Goal: Task Accomplishment & Management: Manage account settings

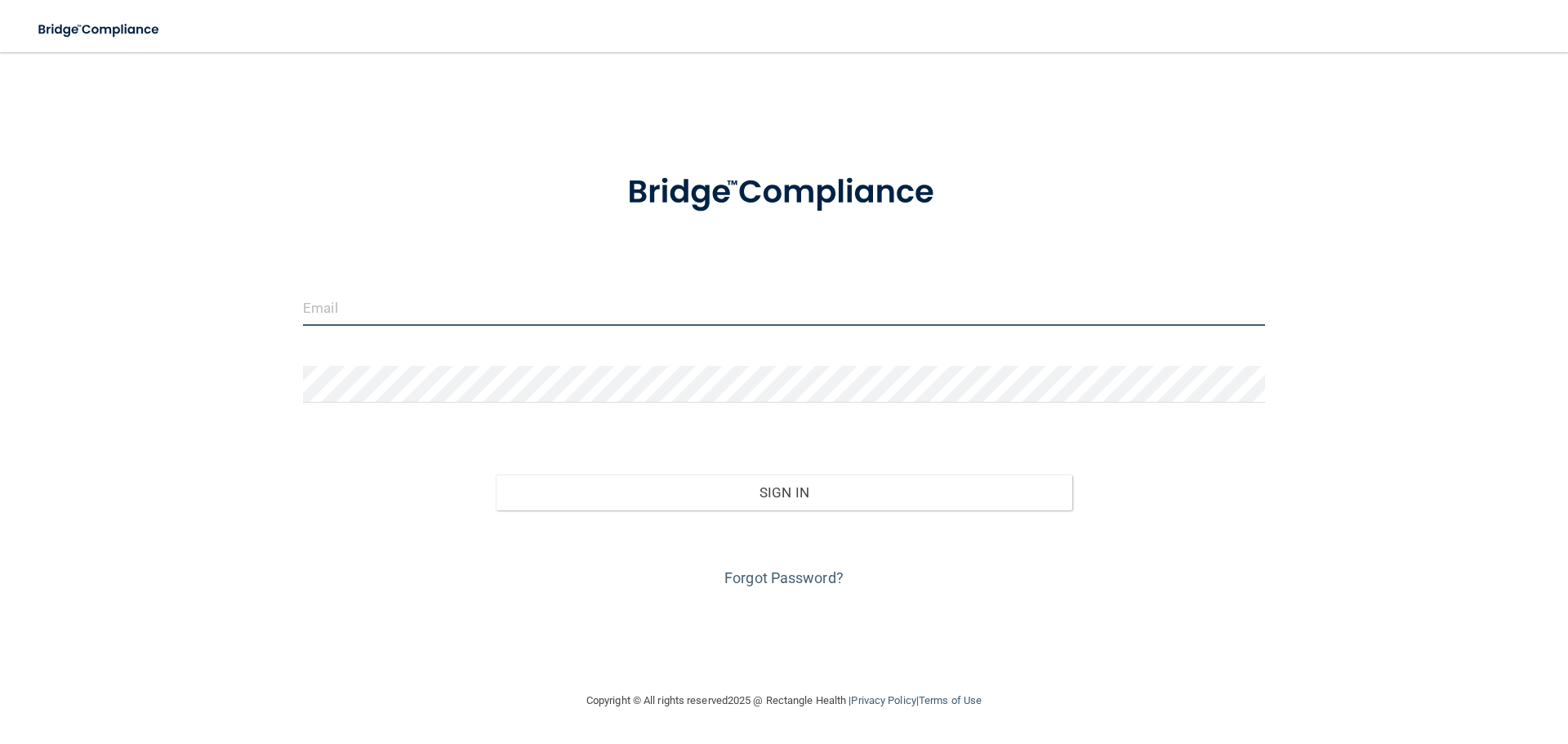
click at [408, 304] on input "email" at bounding box center [784, 307] width 962 height 37
click at [344, 317] on input "email" at bounding box center [784, 307] width 962 height 37
click at [306, 357] on form "Invalid email/password. You don't have permission to access that page. Sign In …" at bounding box center [784, 371] width 962 height 440
click at [332, 317] on input "email" at bounding box center [784, 307] width 962 height 37
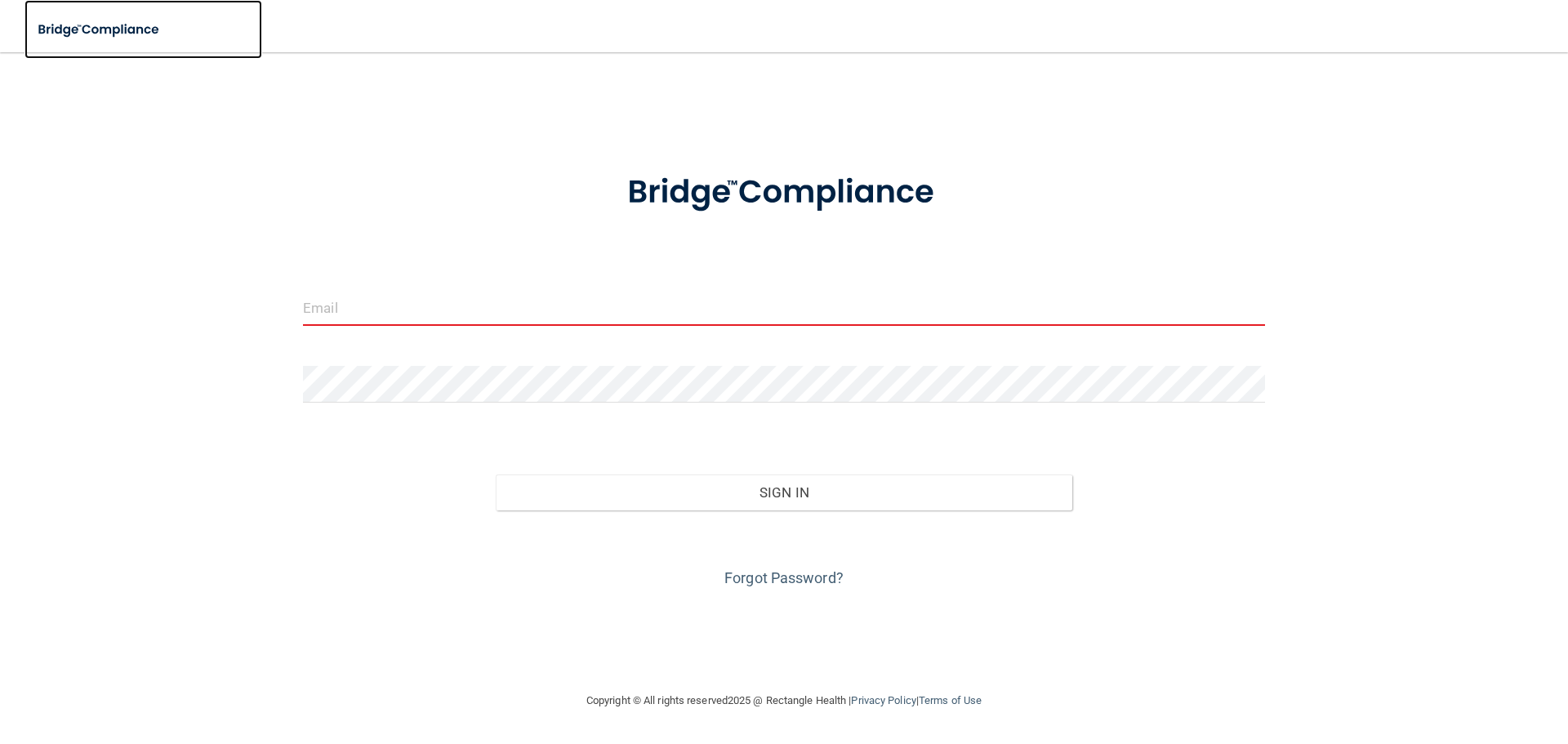
click at [96, 28] on img at bounding box center [99, 29] width 151 height 34
click at [361, 313] on input "email" at bounding box center [784, 307] width 962 height 37
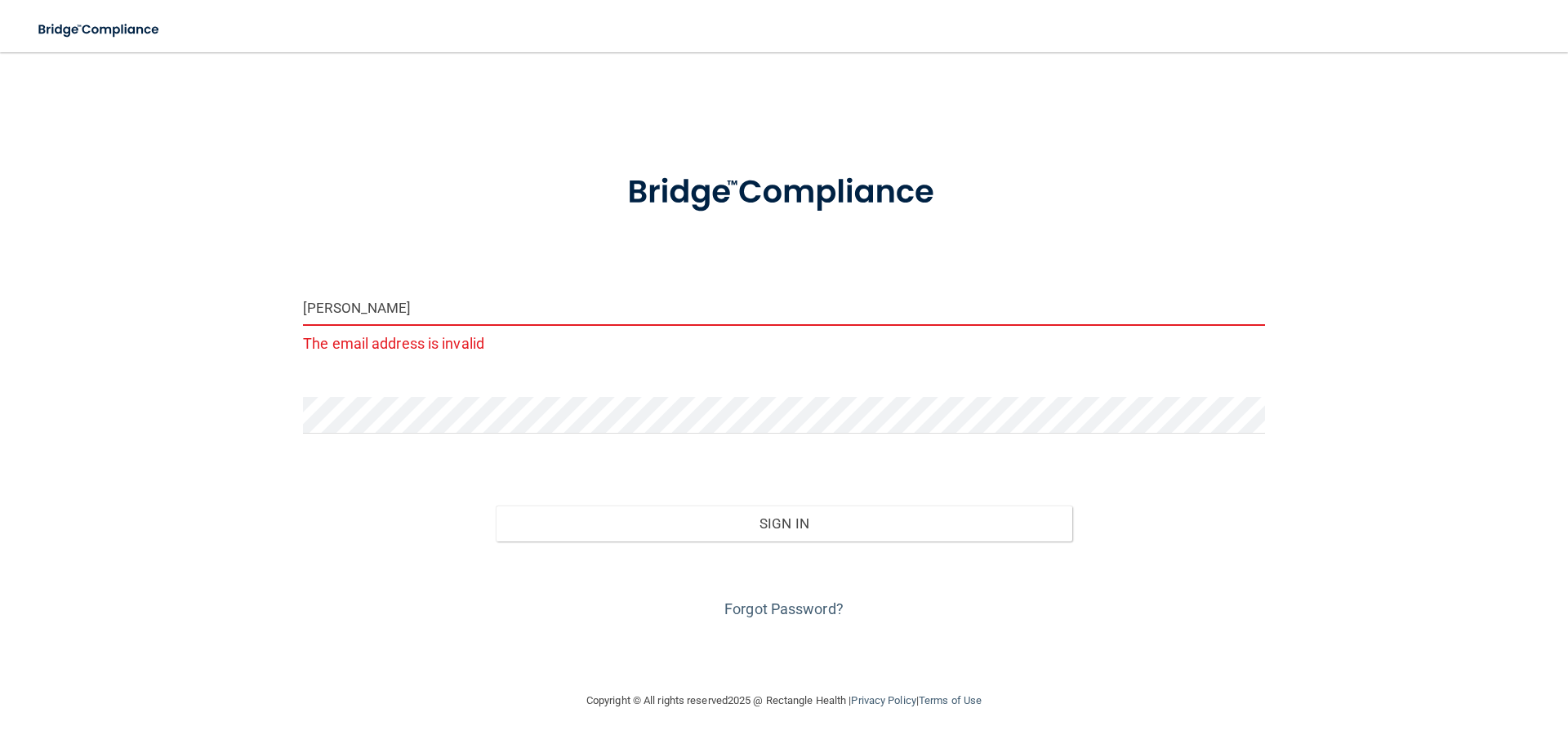
type input "[EMAIL_ADDRESS][DOMAIN_NAME]"
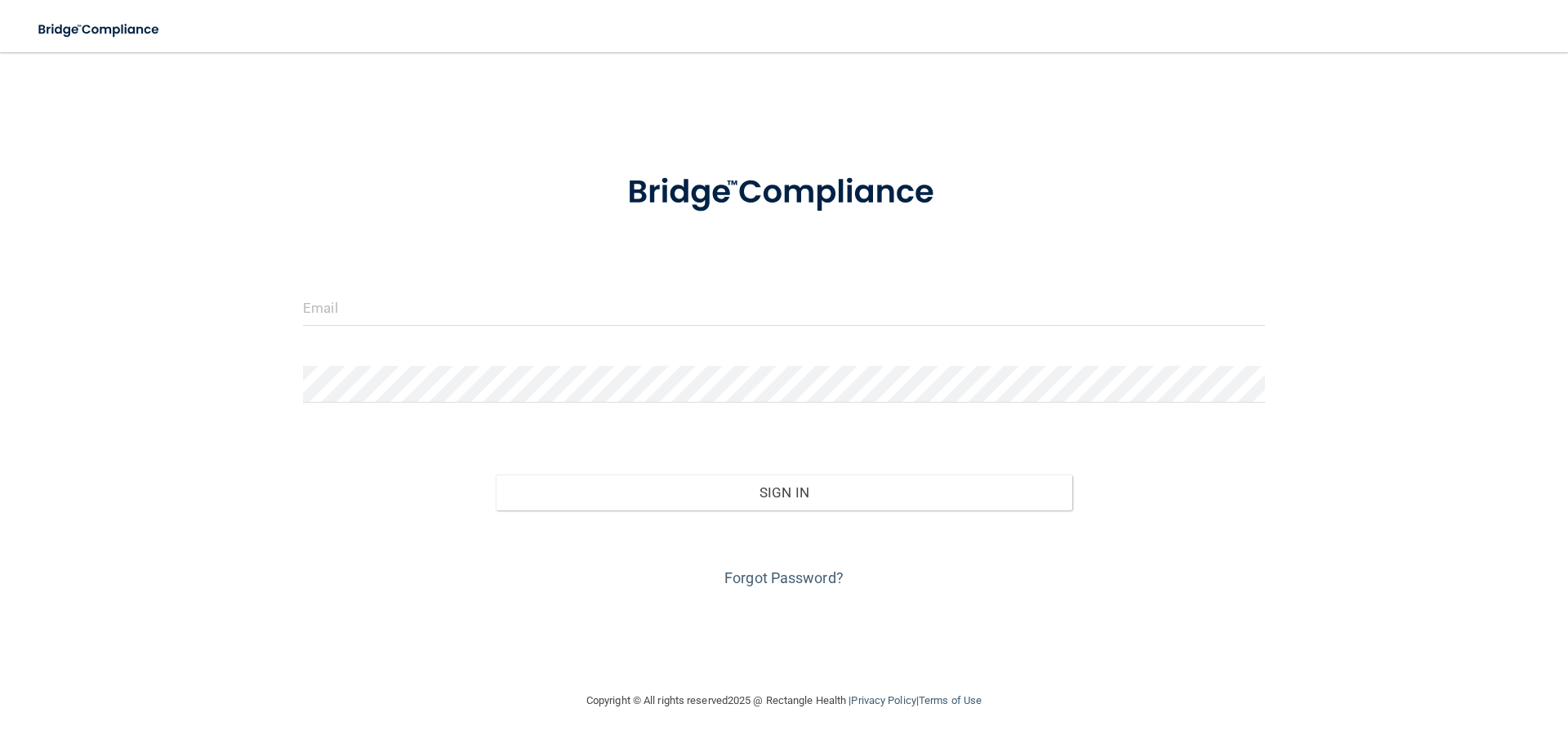
click at [346, 276] on form "Invalid email/password. You don't have permission to access that page. Sign In …" at bounding box center [784, 371] width 962 height 440
click at [354, 294] on input "email" at bounding box center [784, 307] width 962 height 37
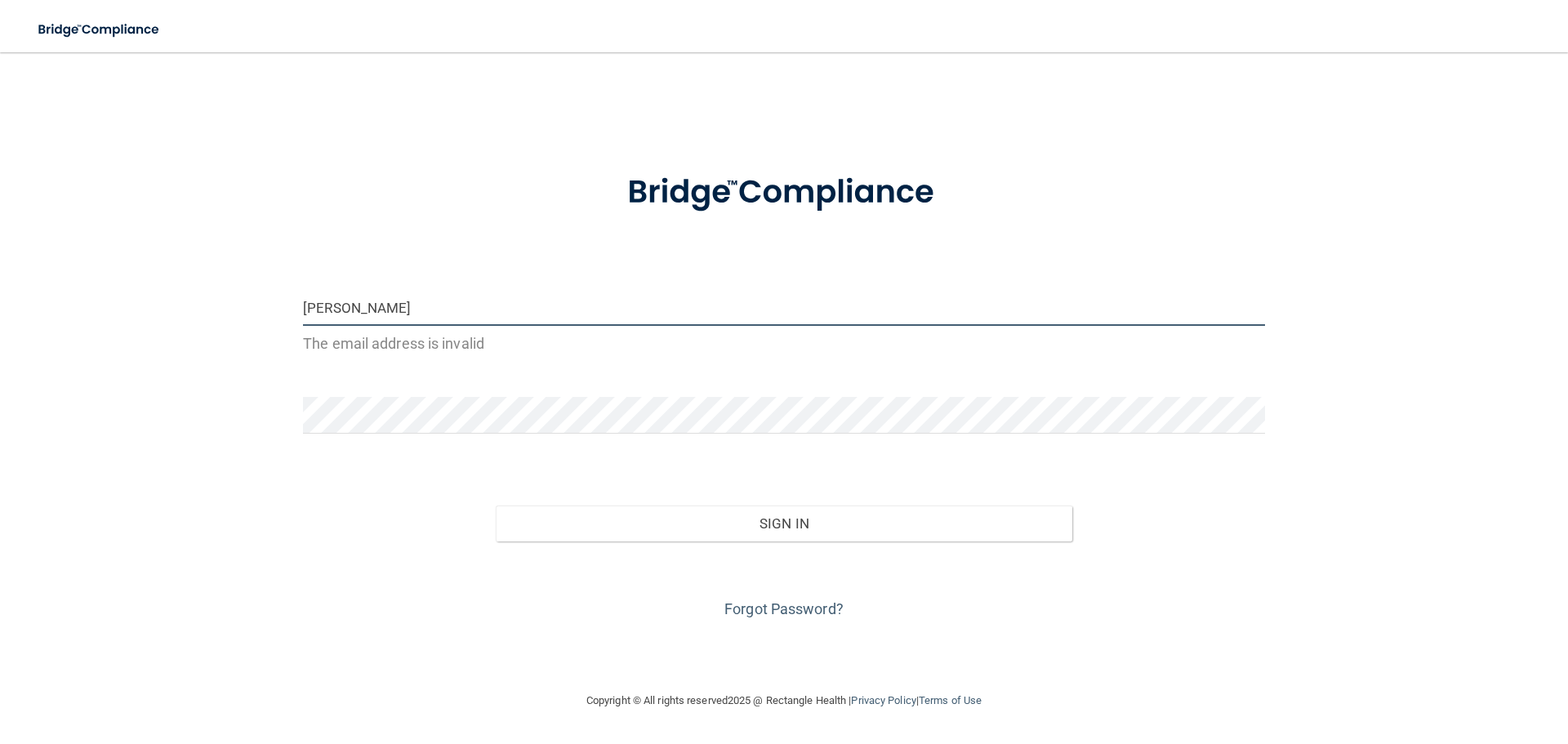
type input "[EMAIL_ADDRESS][DOMAIN_NAME]"
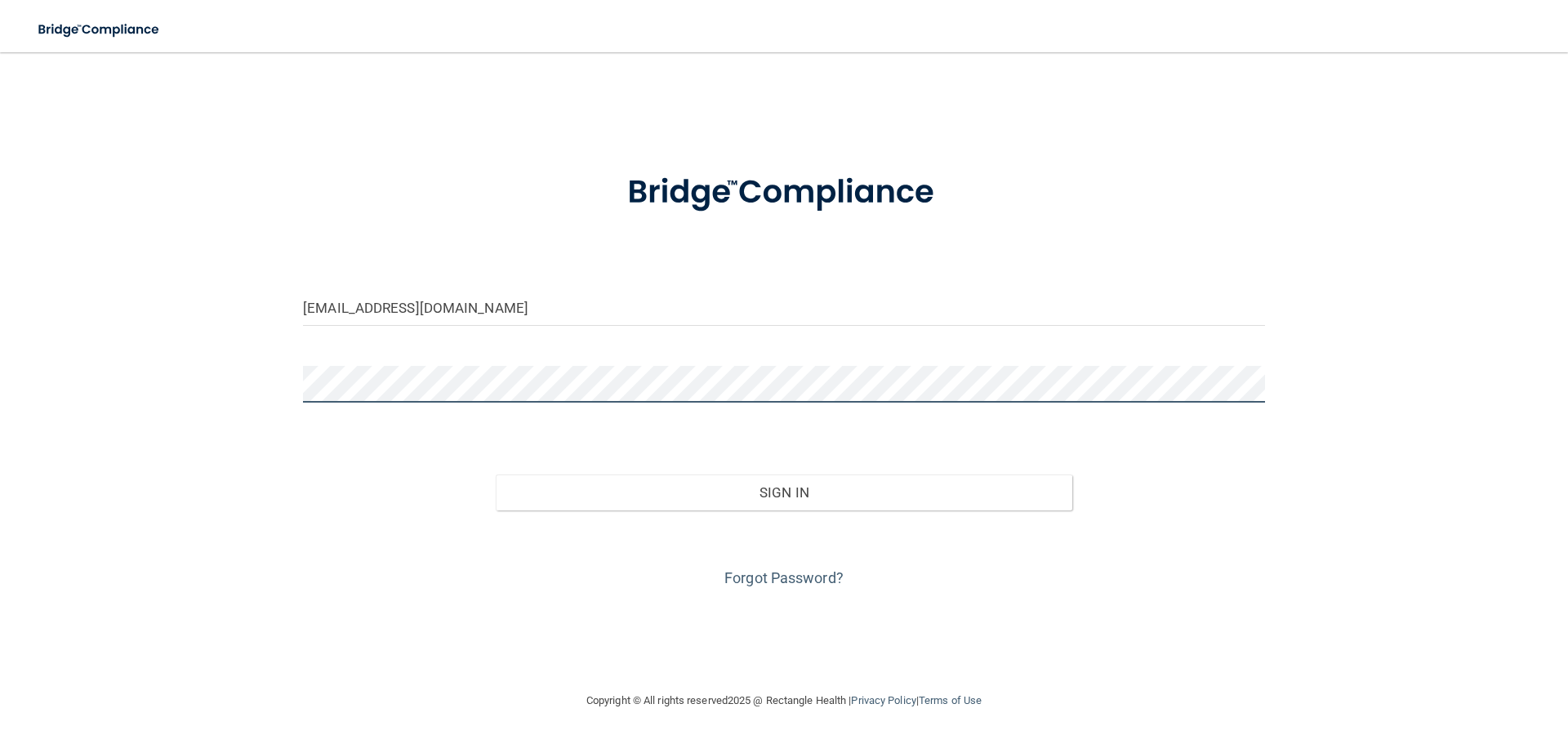
click at [496, 474] on button "Sign In" at bounding box center [784, 492] width 577 height 36
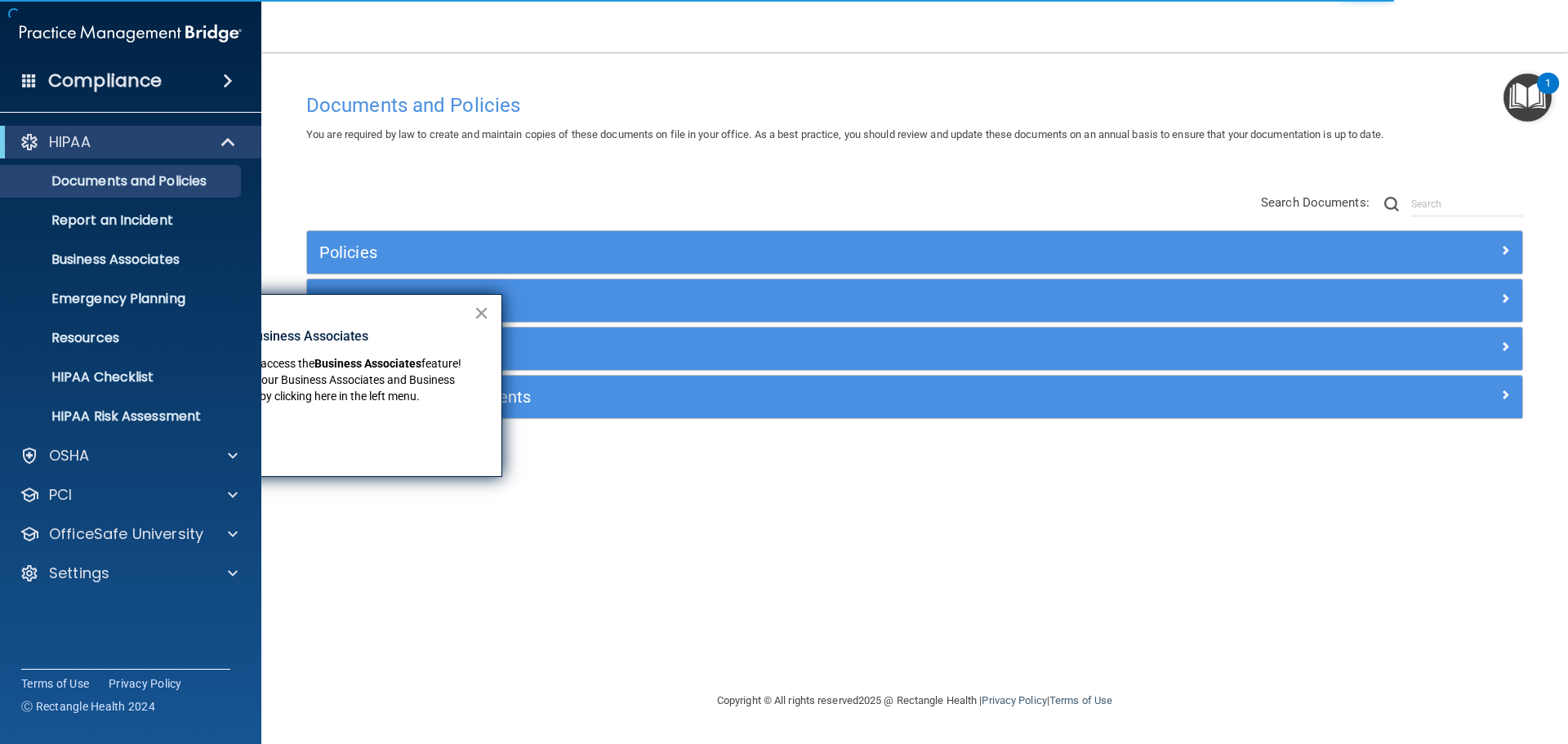
click at [488, 311] on button "×" at bounding box center [481, 312] width 15 height 26
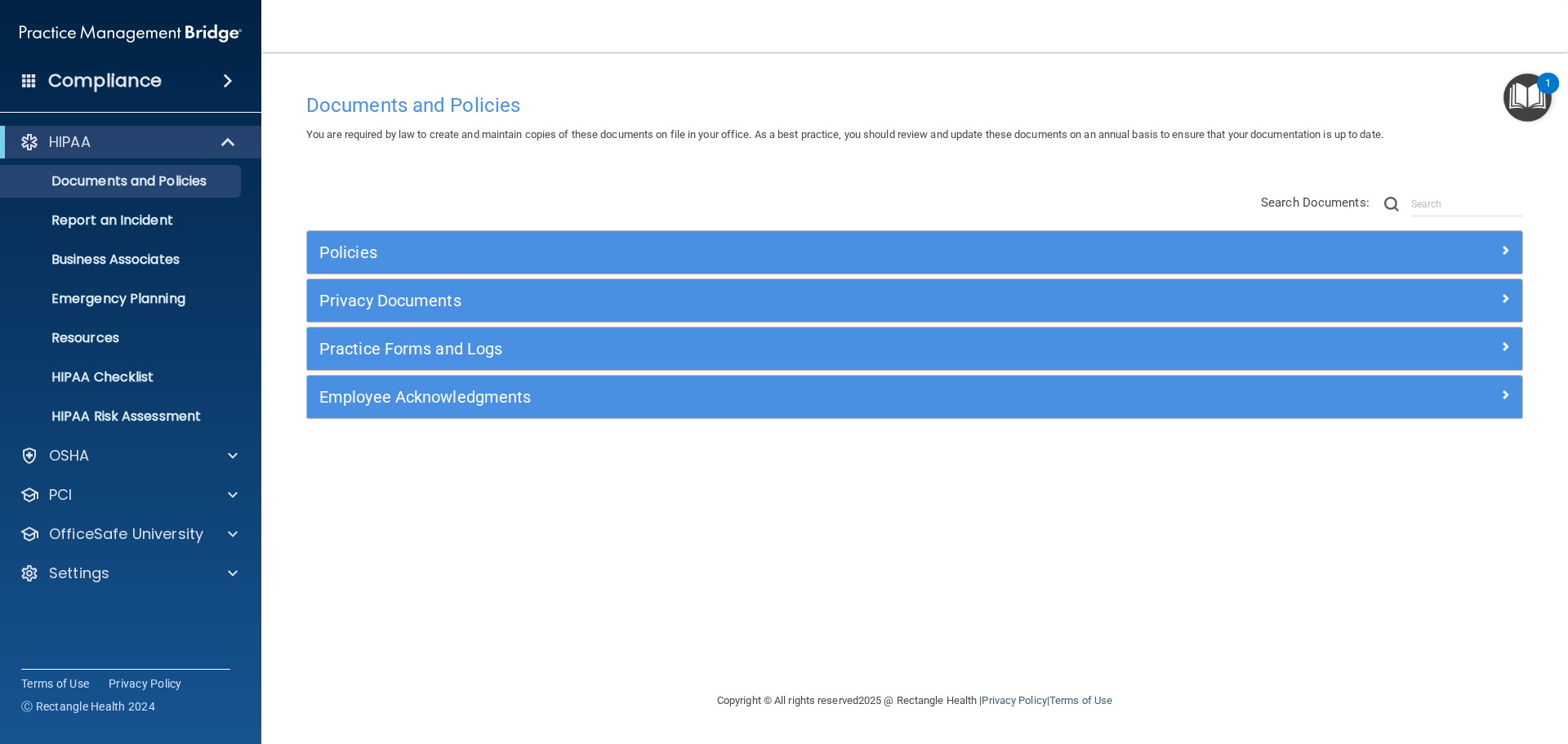
click at [1528, 101] on img "Open Resource Center, 1 new notification" at bounding box center [1528, 97] width 48 height 48
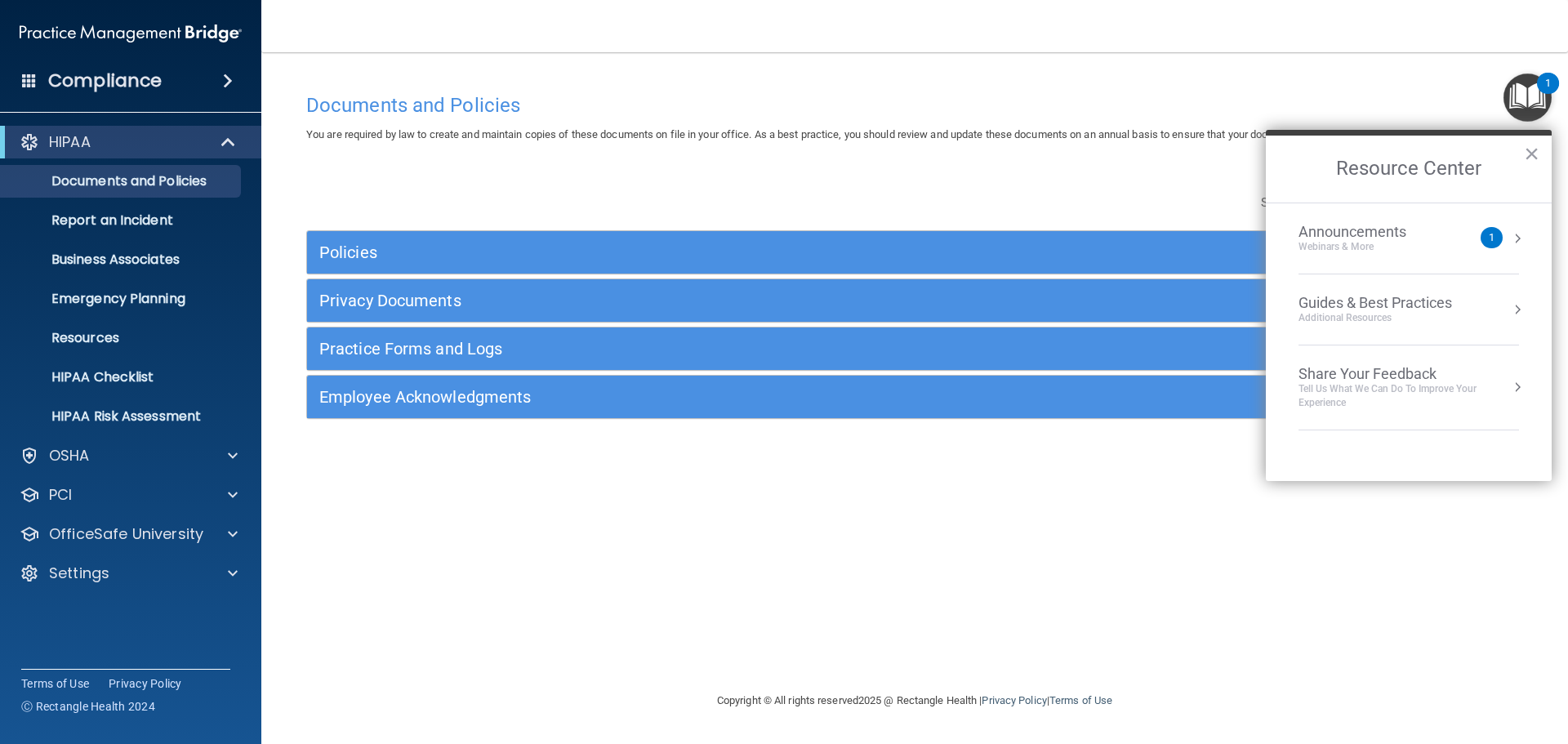
click at [1423, 248] on div "Webinars & More" at bounding box center [1368, 247] width 140 height 14
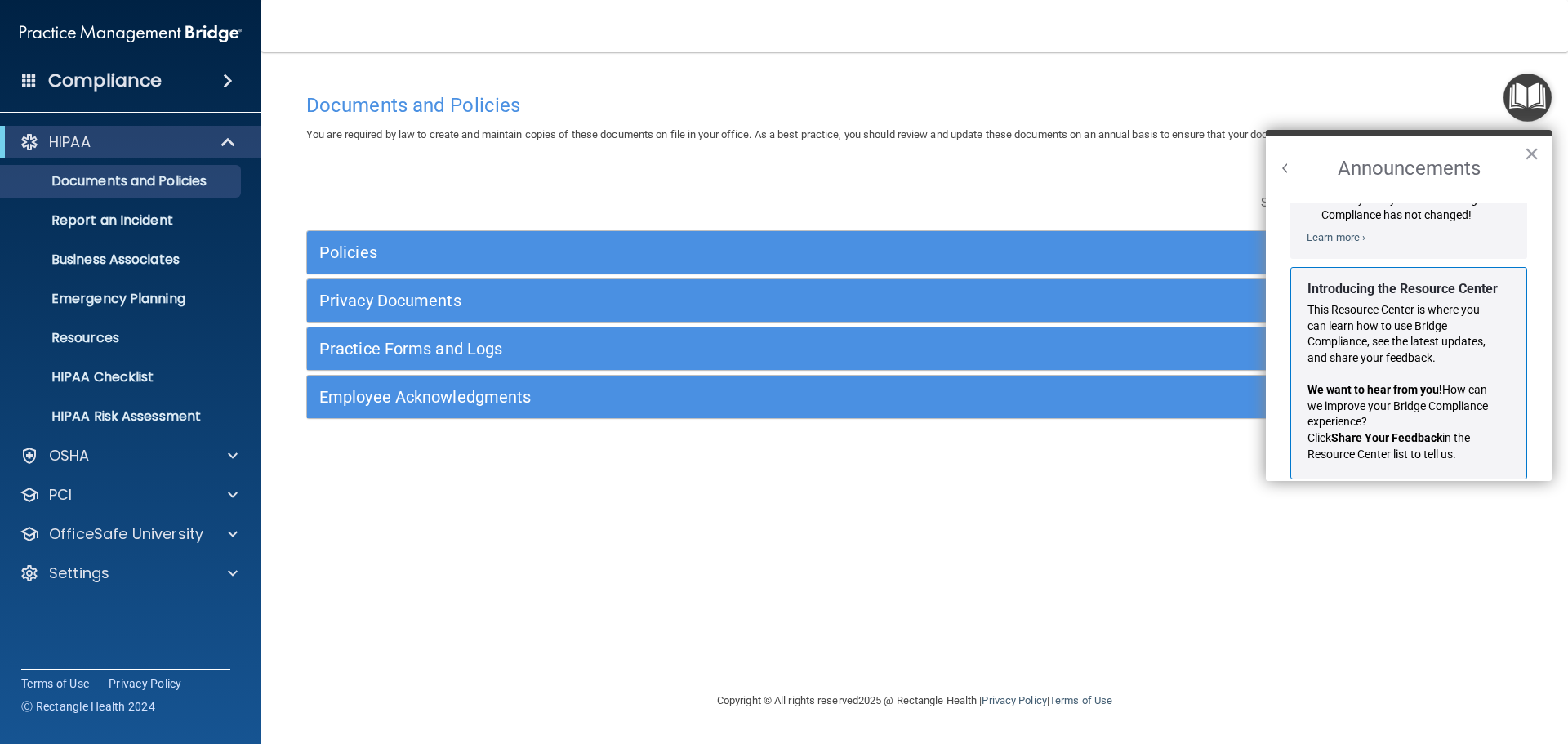
scroll to position [286, 0]
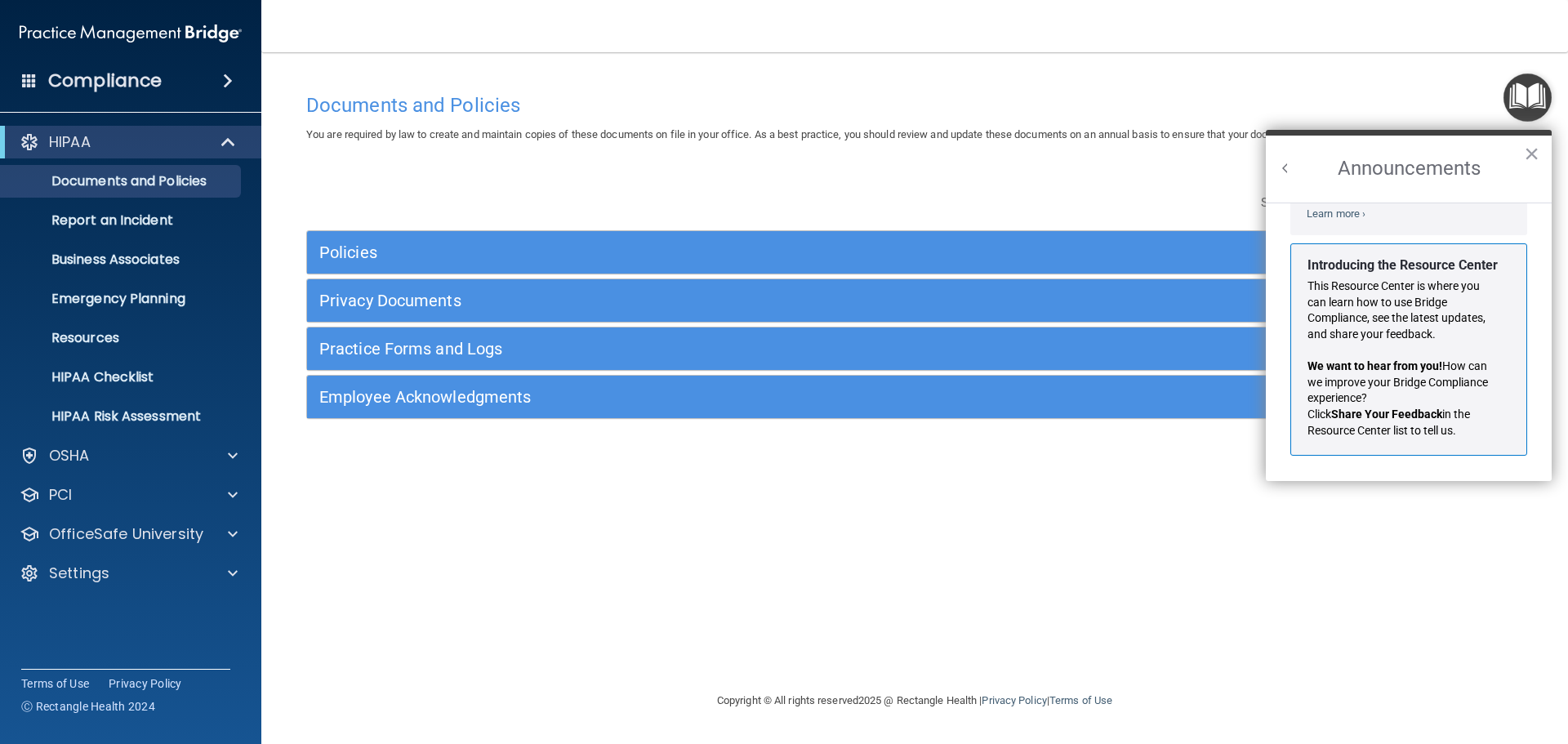
click at [803, 188] on div "Policies Select All (Unselect 0) Unselect All Print Selected (0) Acceptable Use…" at bounding box center [915, 307] width 1241 height 261
click at [148, 266] on p "Business Associates" at bounding box center [121, 259] width 223 height 16
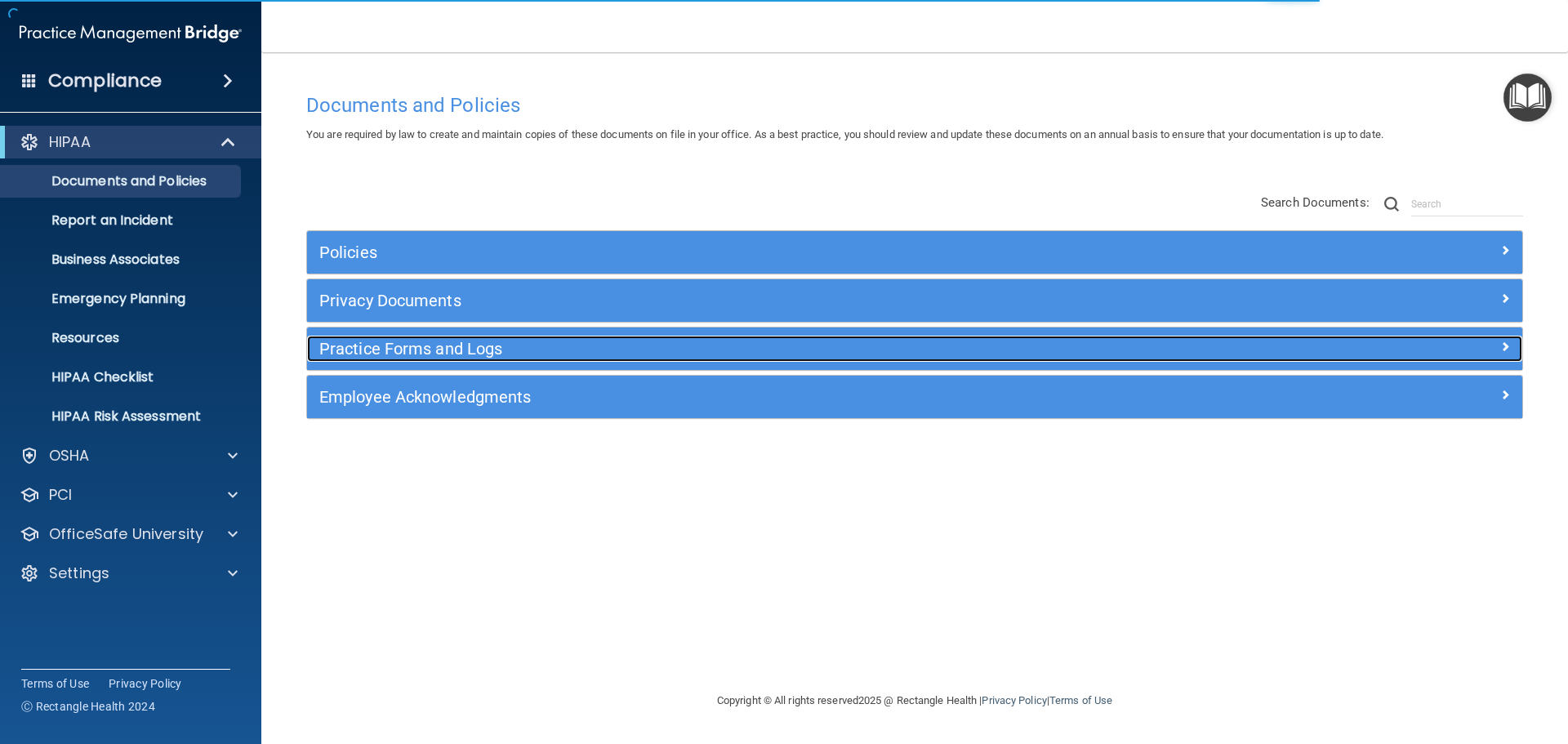
click at [931, 351] on h5 "Practice Forms and Logs" at bounding box center [762, 348] width 887 height 18
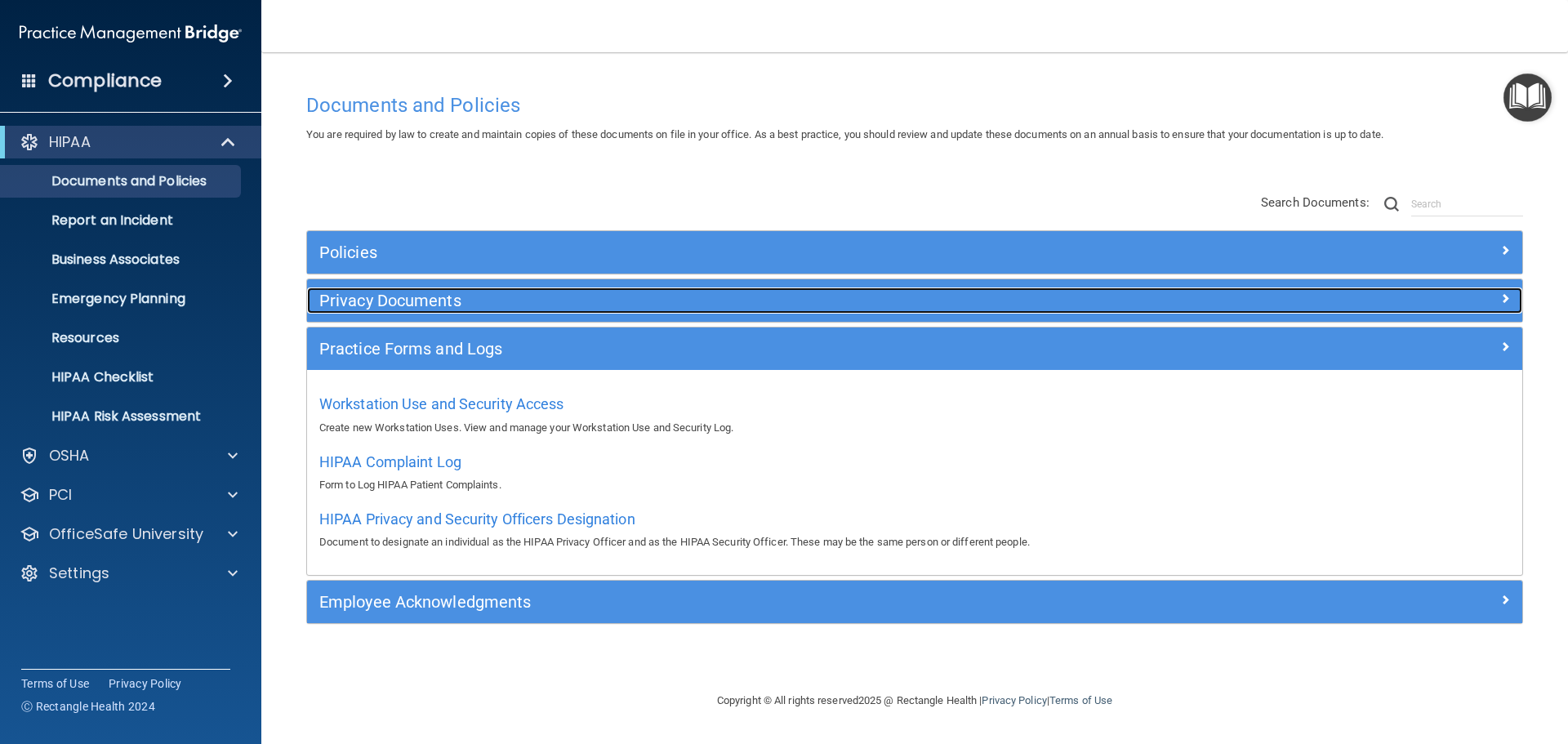
click at [580, 306] on h5 "Privacy Documents" at bounding box center [762, 300] width 887 height 18
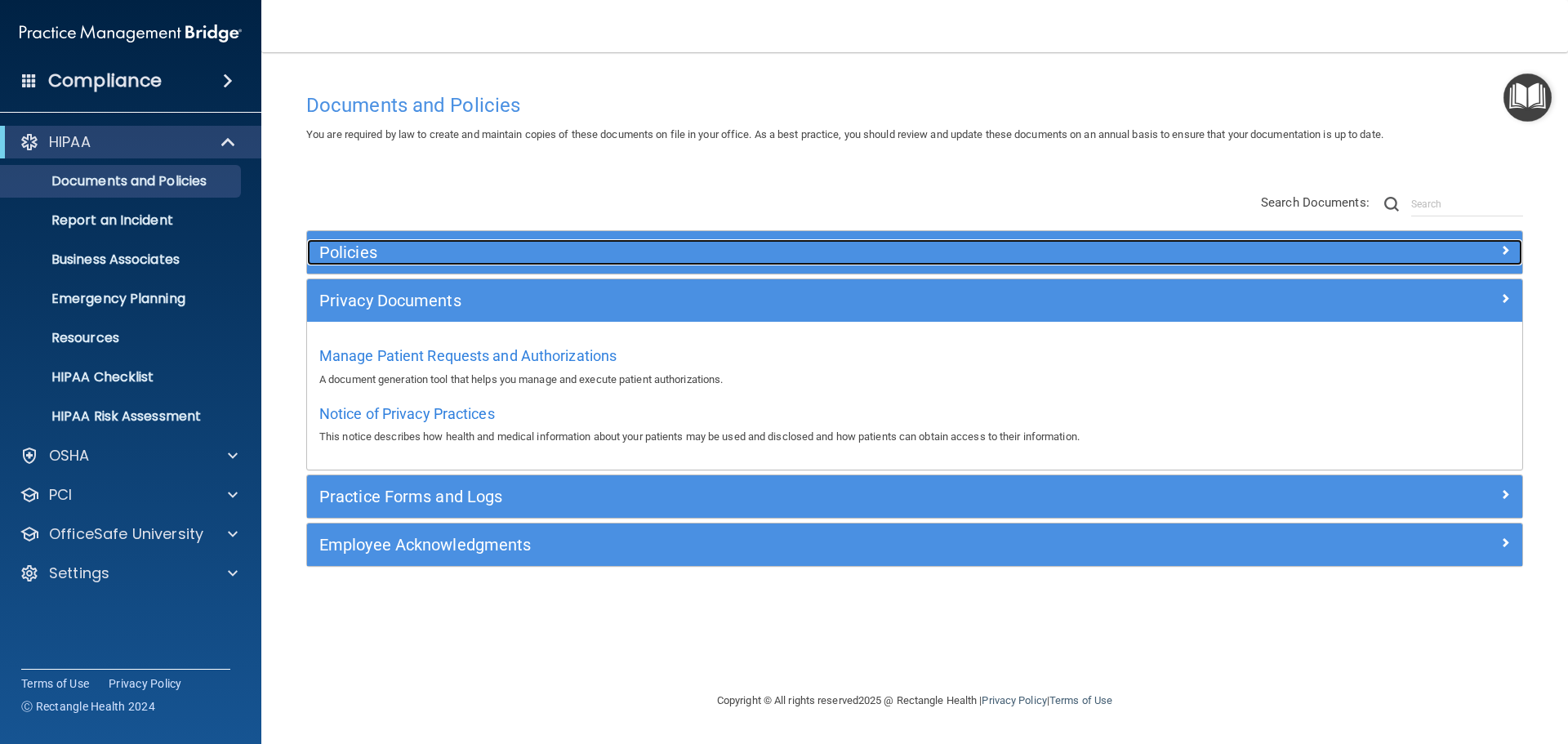
click at [551, 263] on div "Policies" at bounding box center [762, 252] width 911 height 26
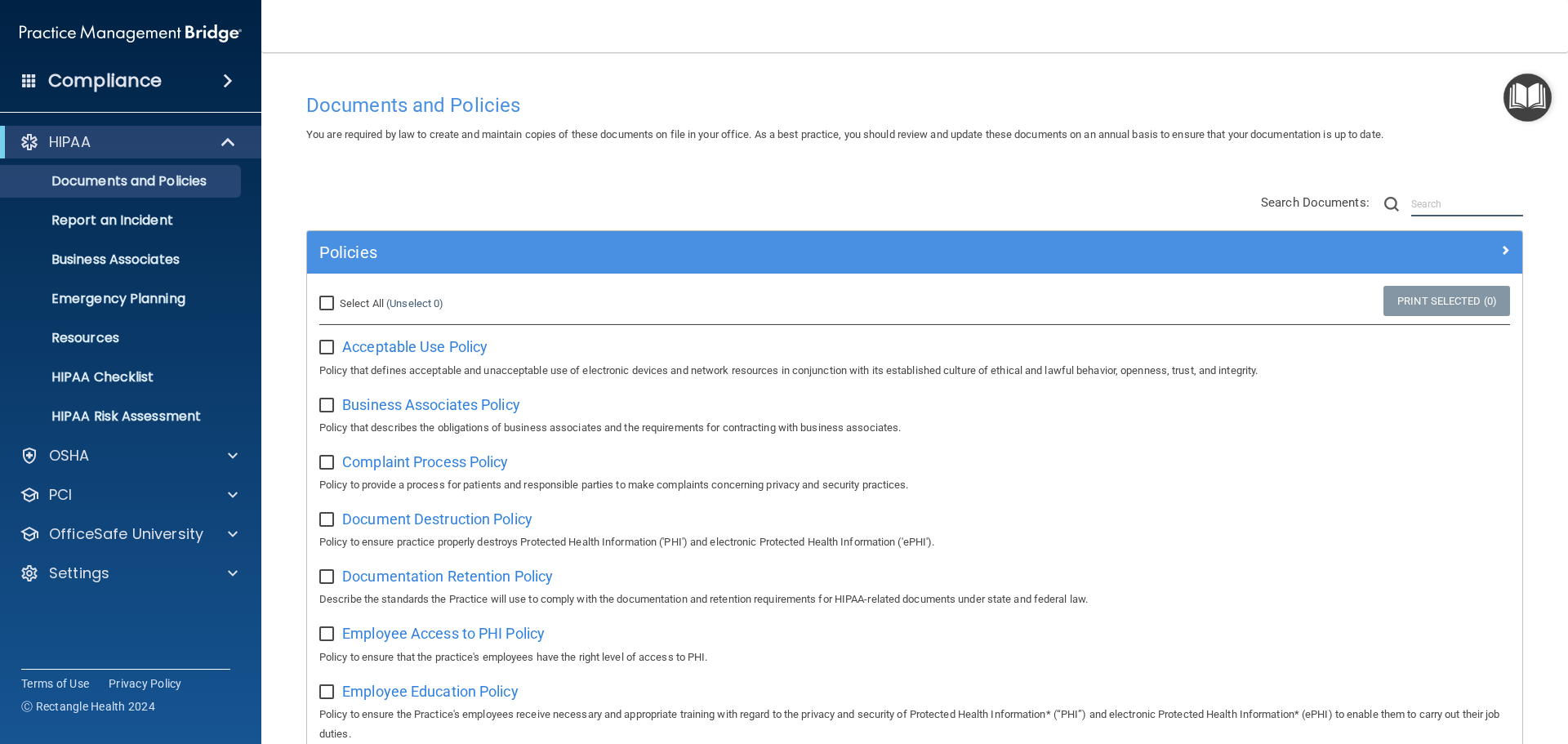
click at [1446, 204] on input "text" at bounding box center [1467, 204] width 112 height 24
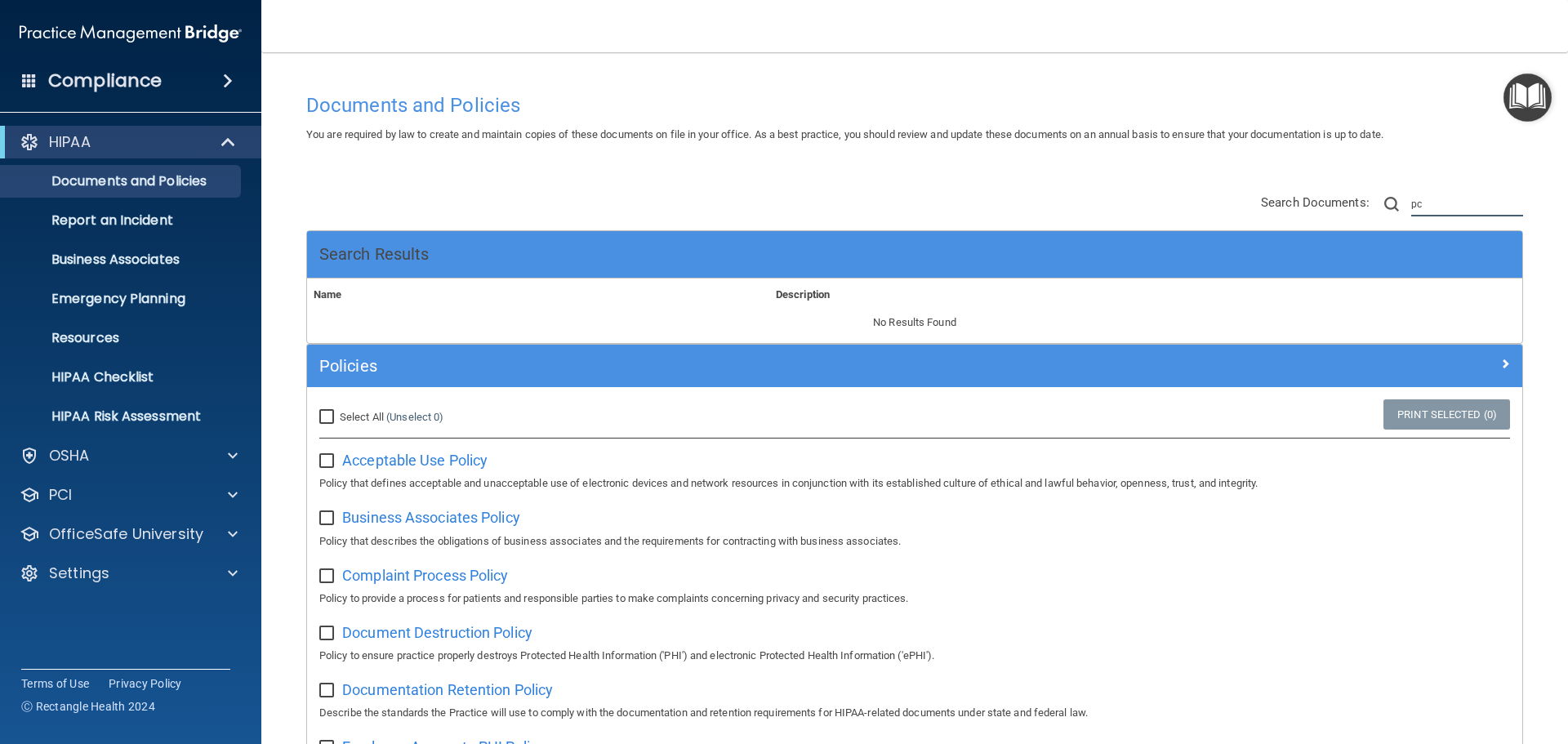
type input "p"
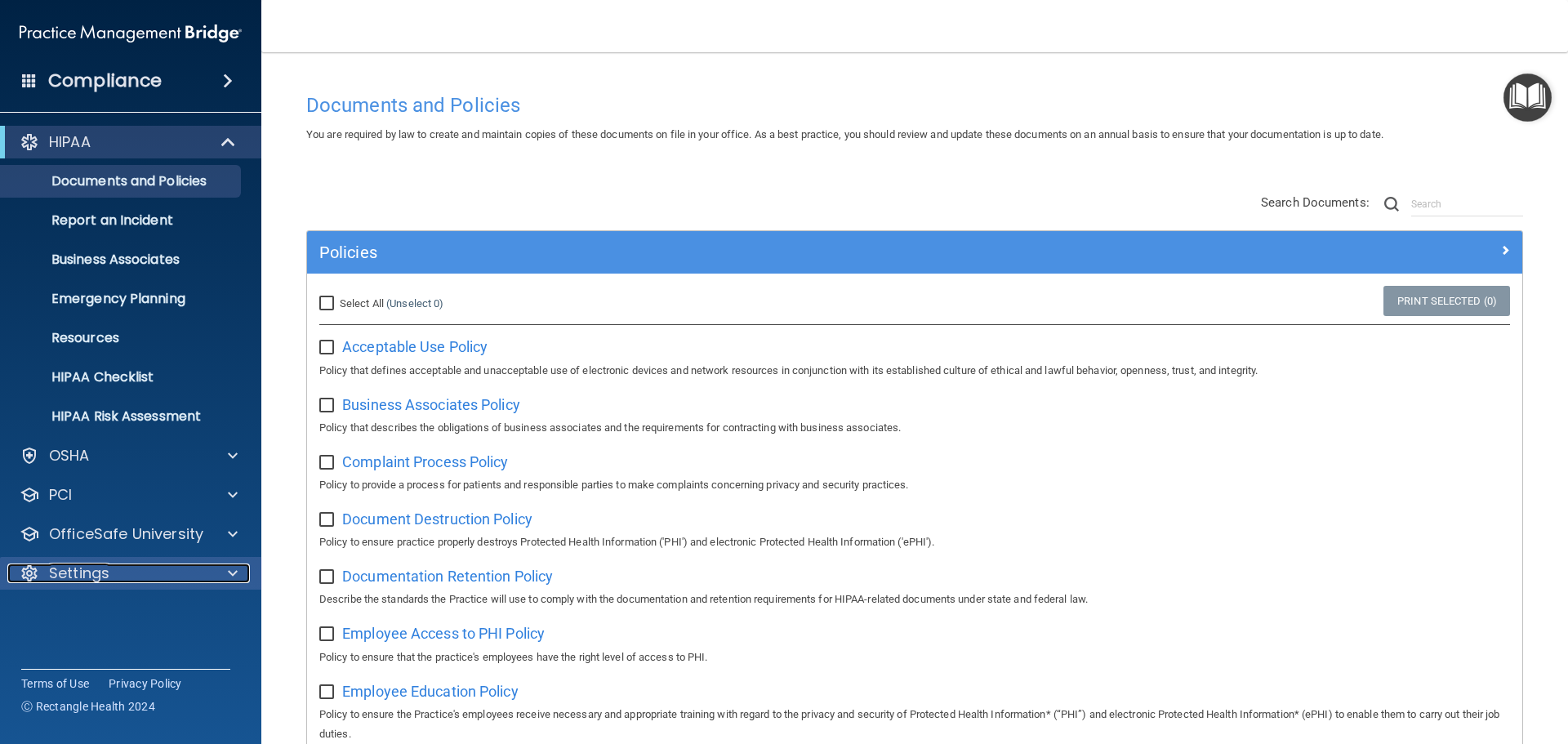
click at [118, 572] on div "Settings" at bounding box center [108, 573] width 202 height 20
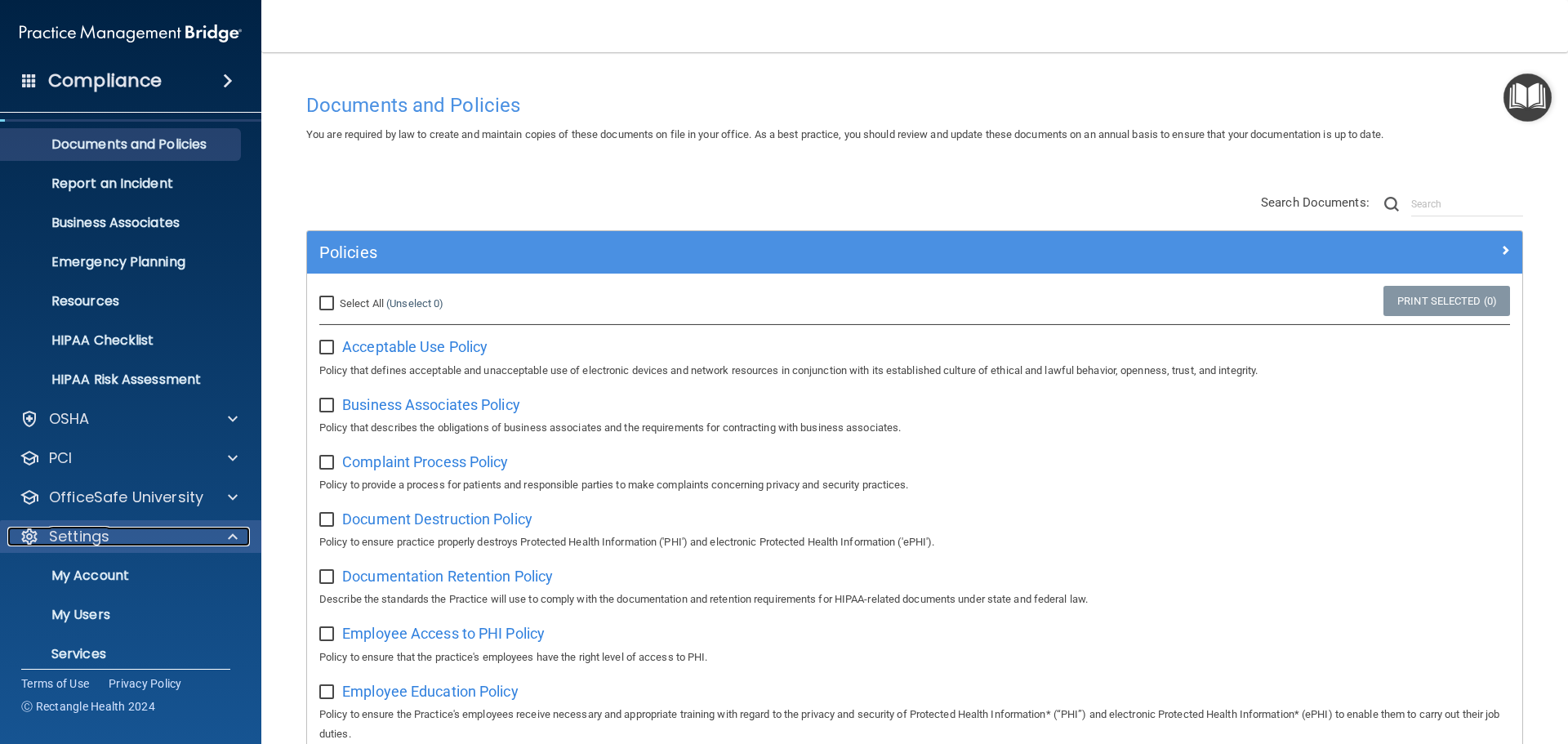
scroll to position [90, 0]
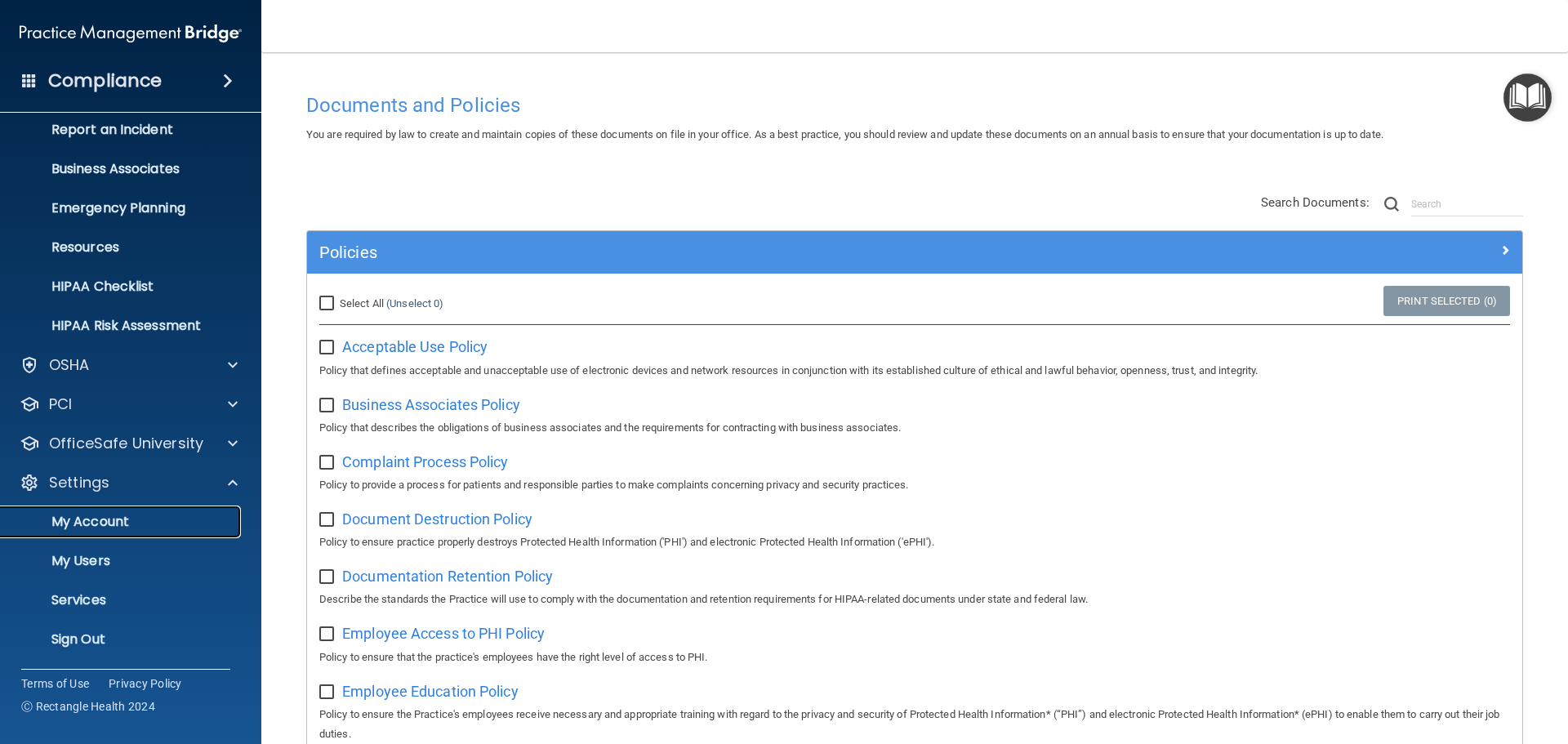
click at [114, 523] on p "My Account" at bounding box center [121, 521] width 223 height 16
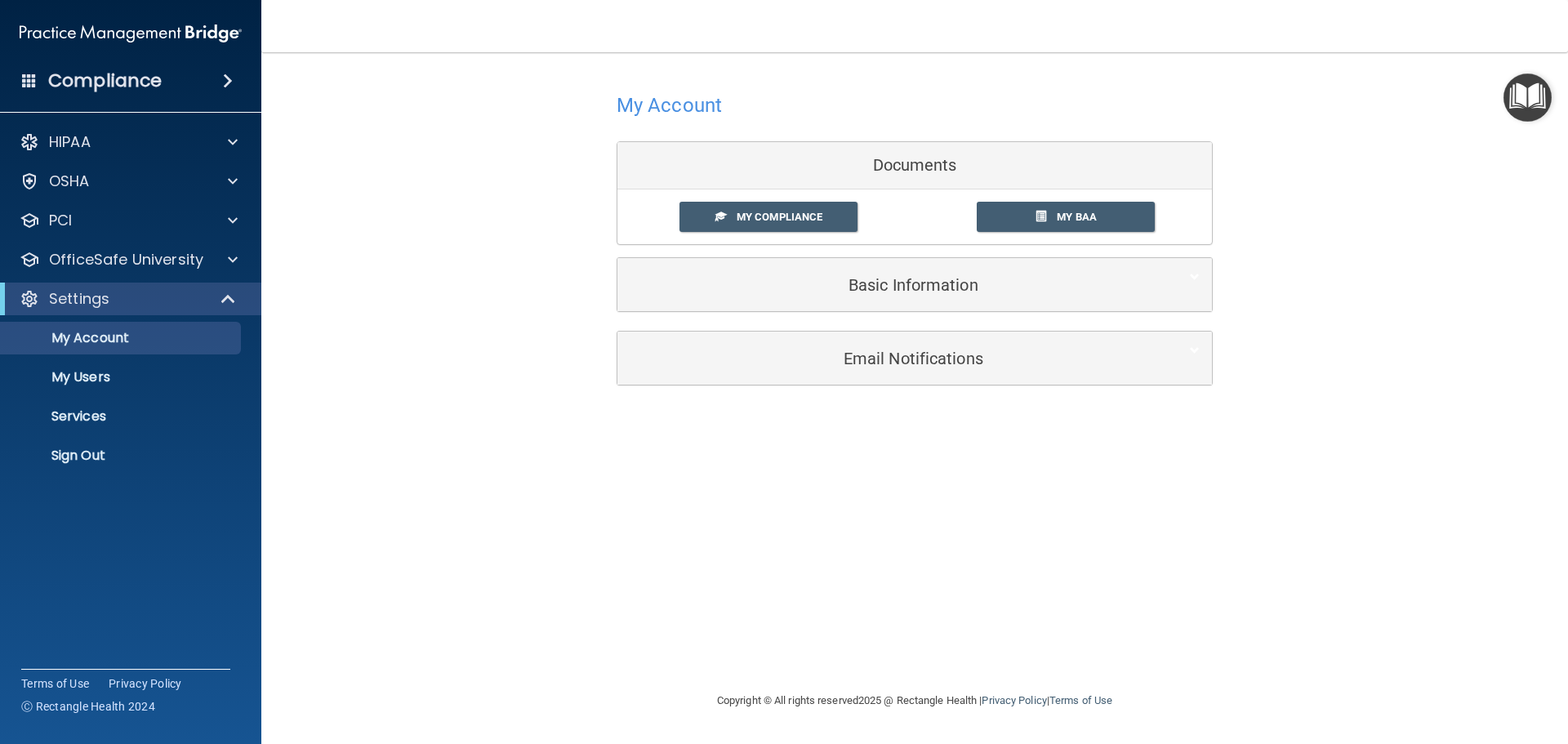
click at [139, 83] on h4 "Compliance" at bounding box center [105, 81] width 114 height 23
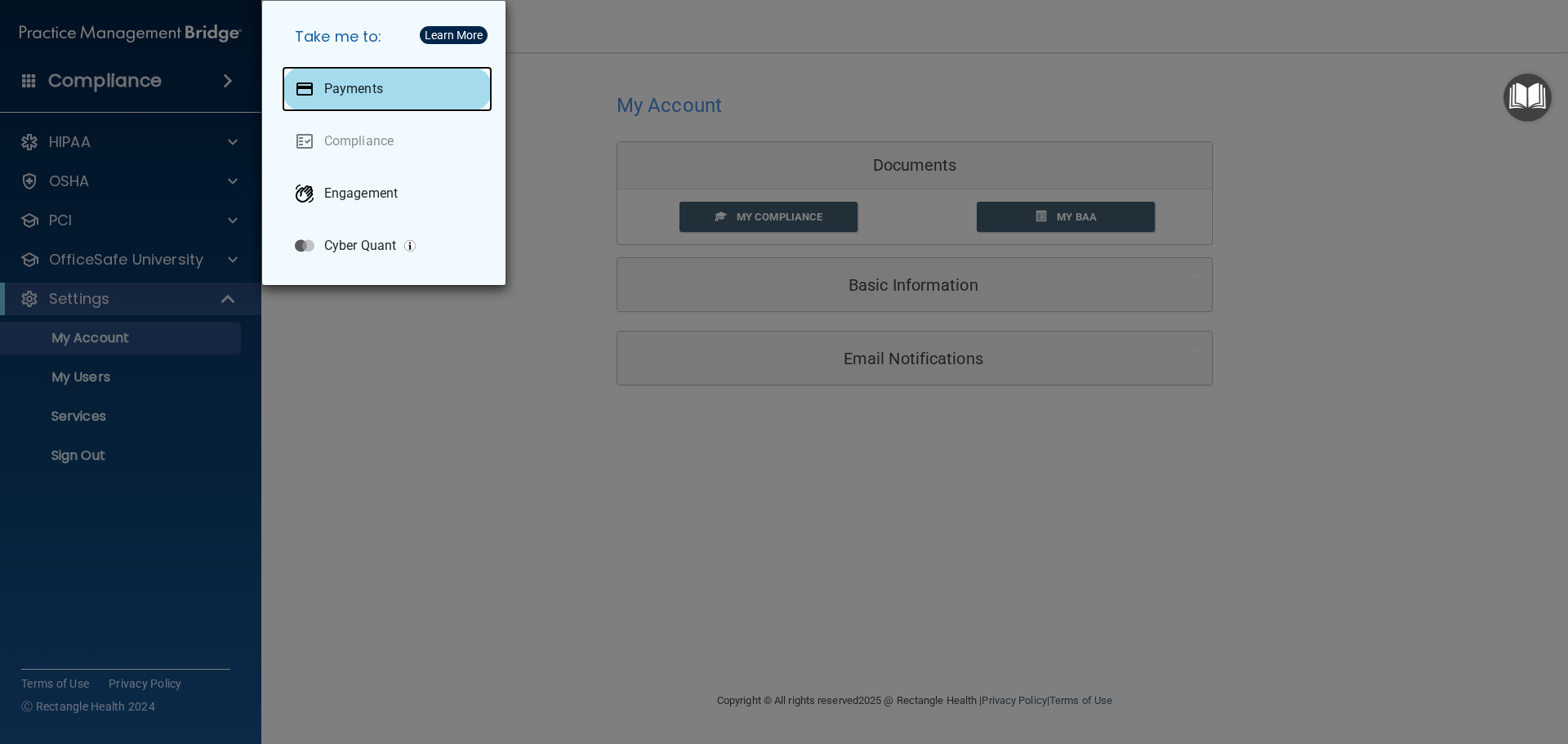
click at [371, 90] on p "Payments" at bounding box center [354, 89] width 59 height 16
click at [585, 103] on div "Take me to: Payments Compliance Engagement Cyber Quant" at bounding box center [784, 372] width 1568 height 744
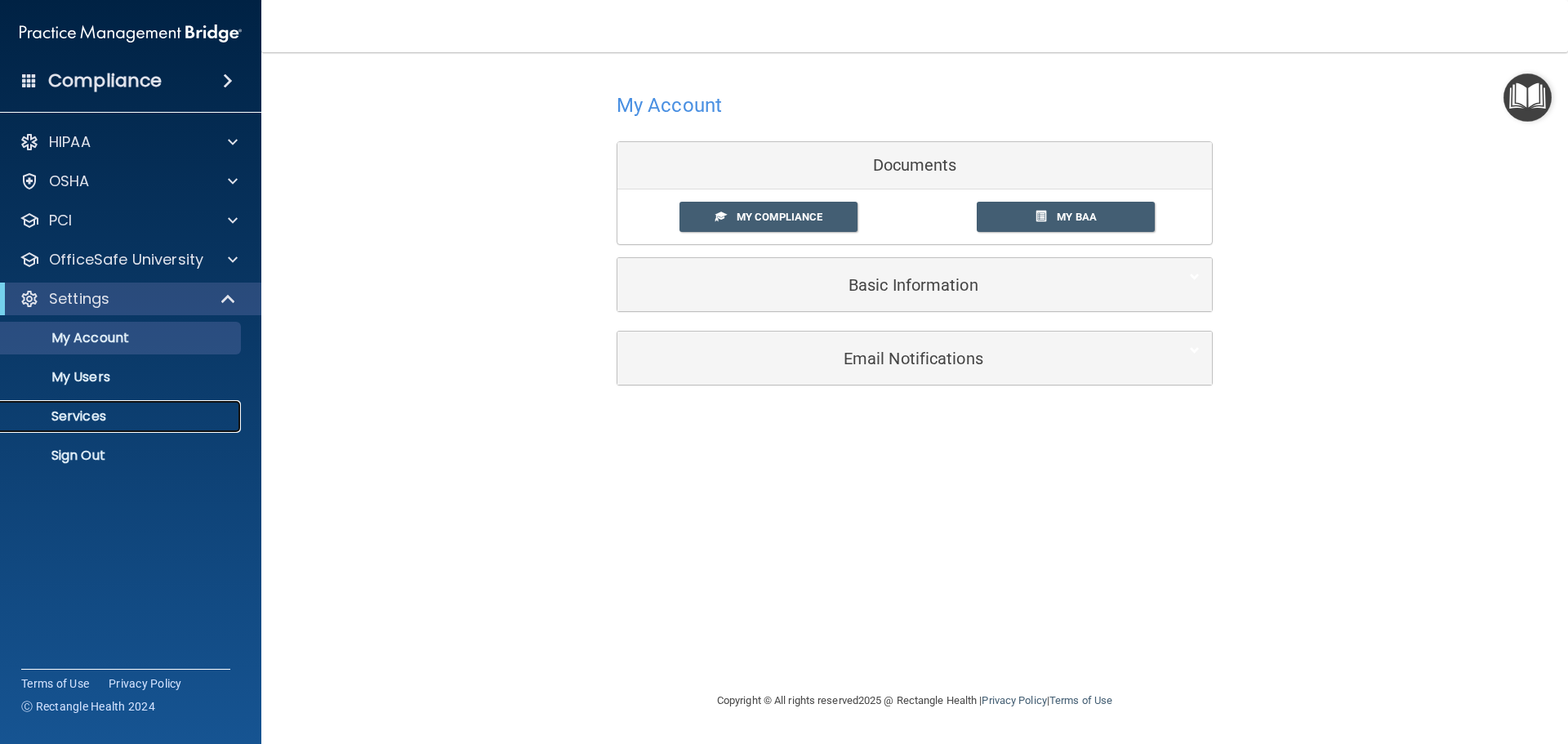
click at [120, 421] on p "Services" at bounding box center [121, 415] width 223 height 16
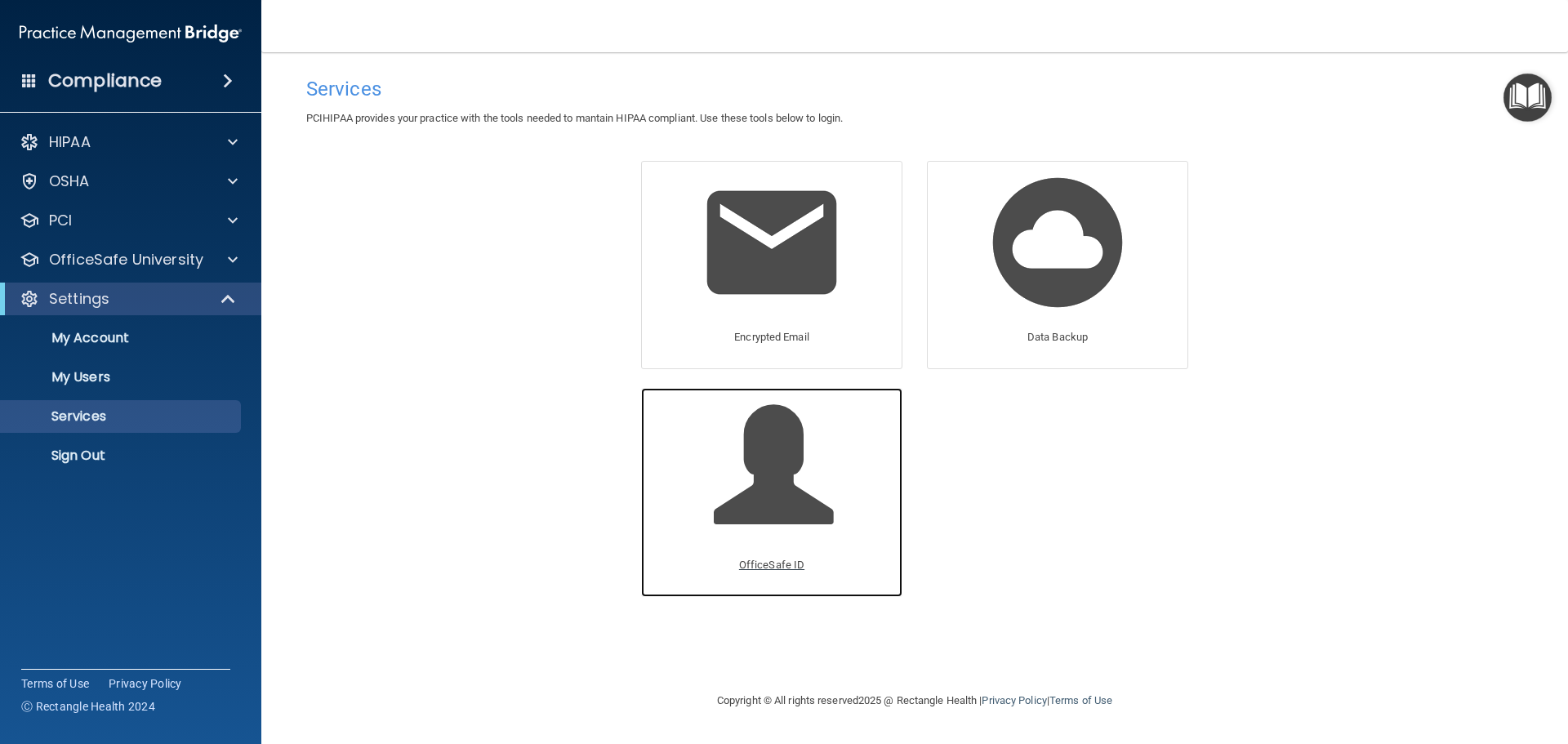
click at [762, 561] on p "OfficeSafe ID" at bounding box center [772, 564] width 65 height 20
